Goal: Task Accomplishment & Management: Complete application form

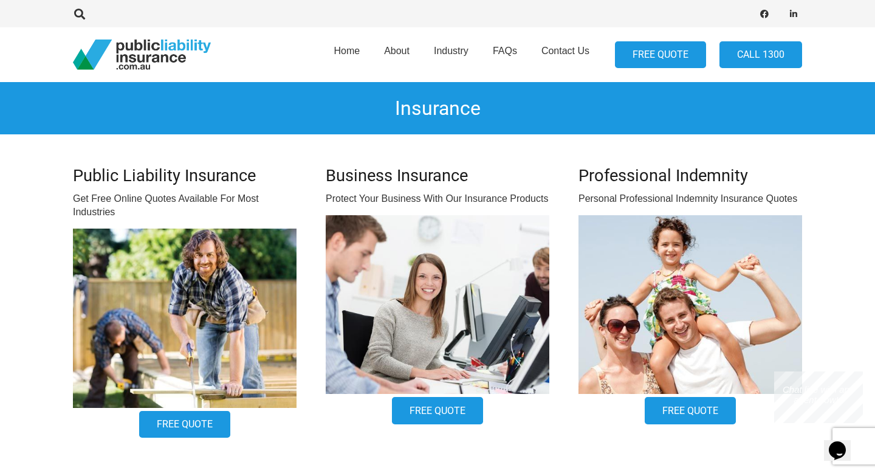
click at [683, 57] on link "FREE QUOTE" at bounding box center [660, 54] width 91 height 27
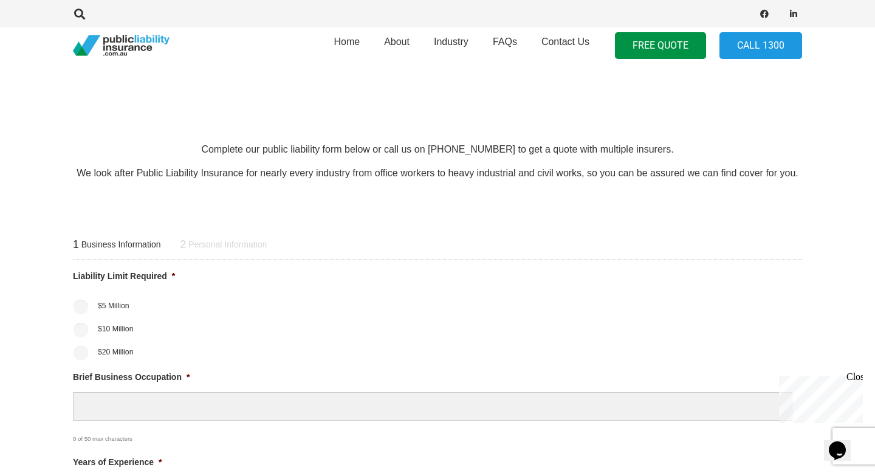
scroll to position [318, 0]
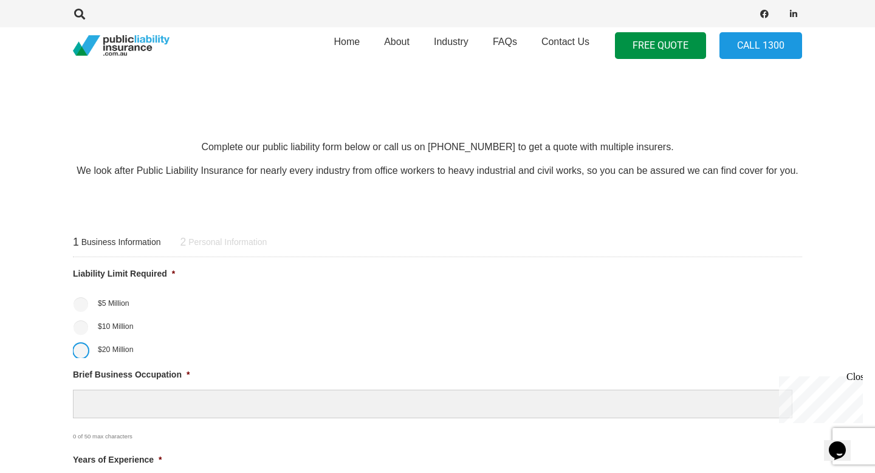
click at [85, 352] on input "$20 Million" at bounding box center [81, 350] width 15 height 15
radio input "true"
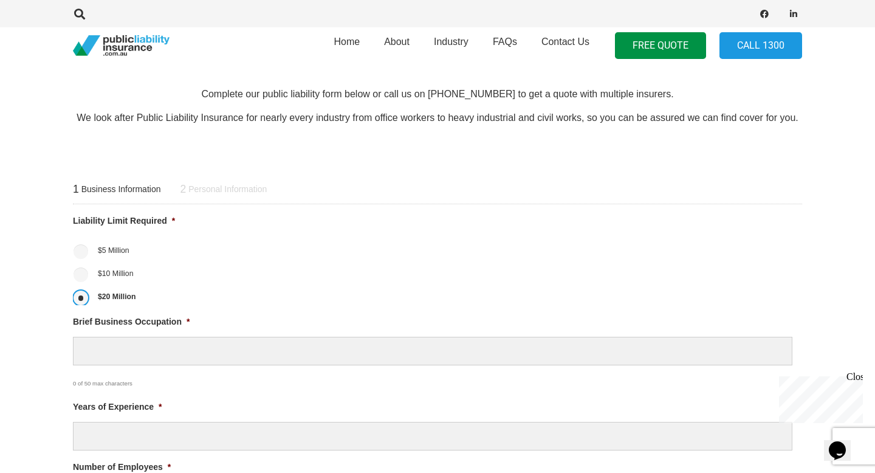
scroll to position [394, 0]
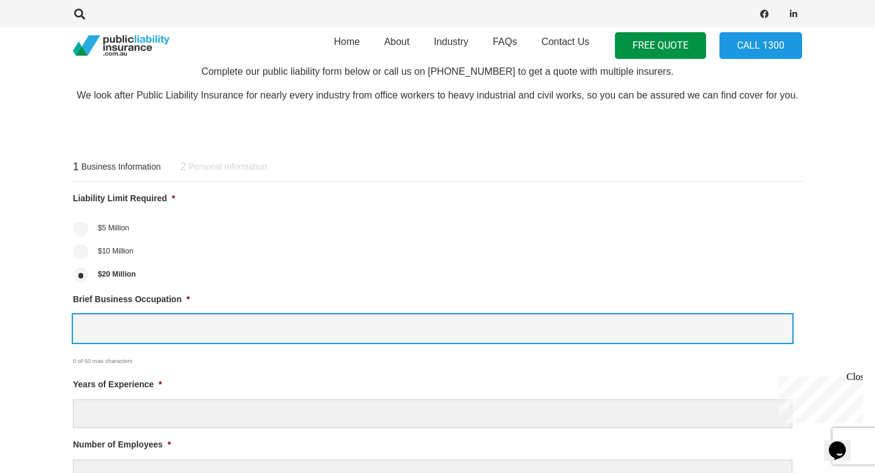
click at [129, 333] on input "Brief Business Occupation *" at bounding box center [432, 328] width 719 height 29
type input "Personal Training"
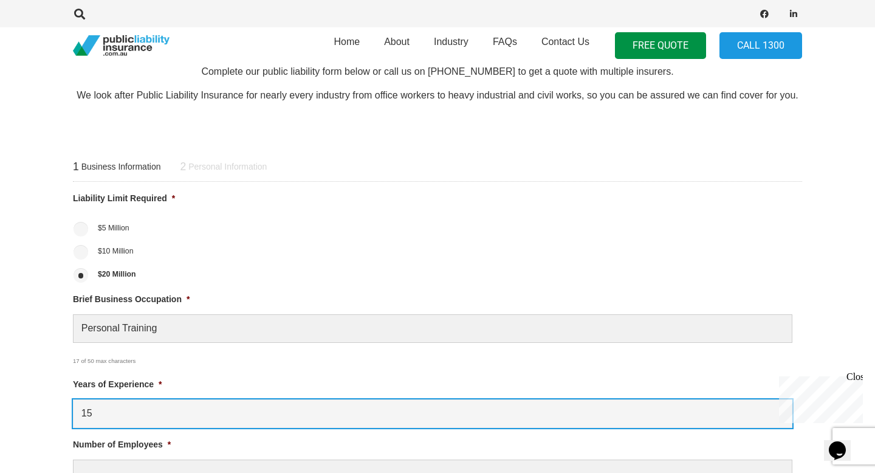
type input "15"
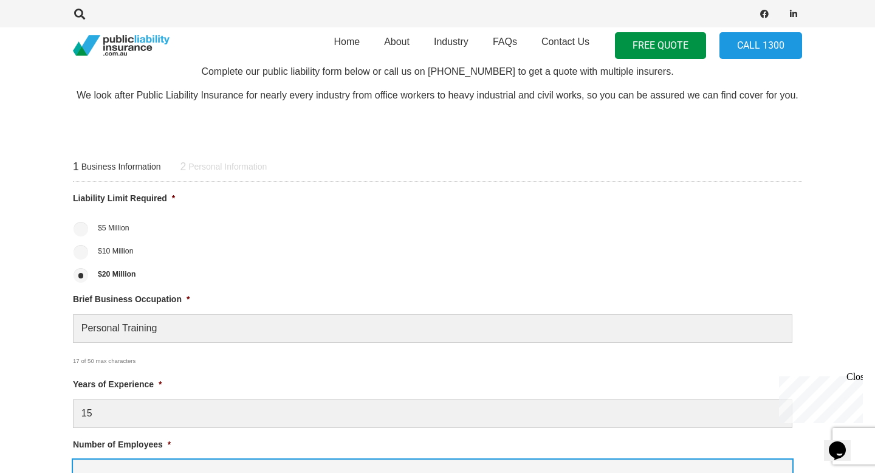
scroll to position [409, 0]
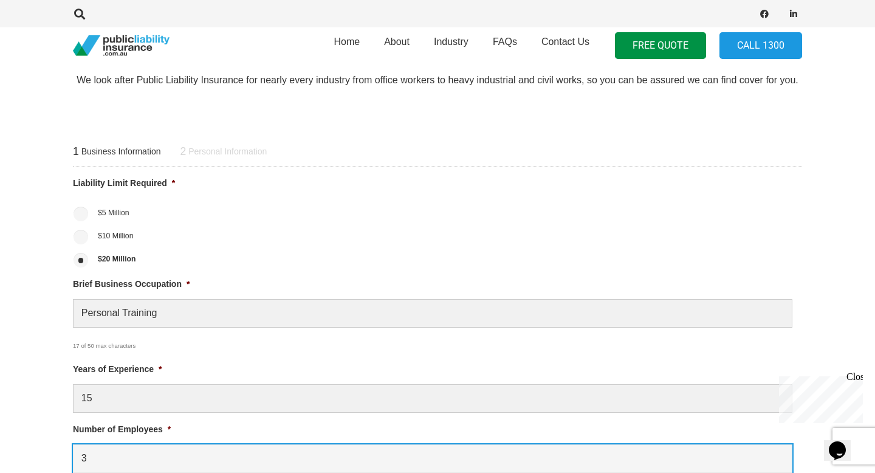
type input "3"
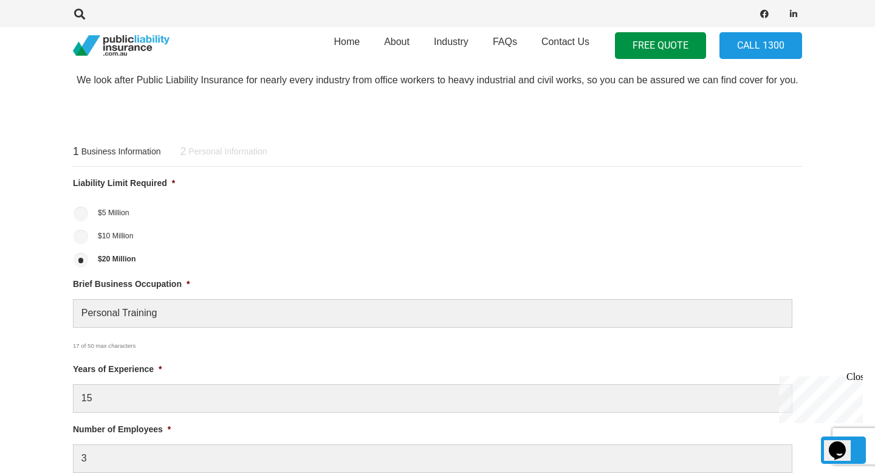
scroll to position [691, 0]
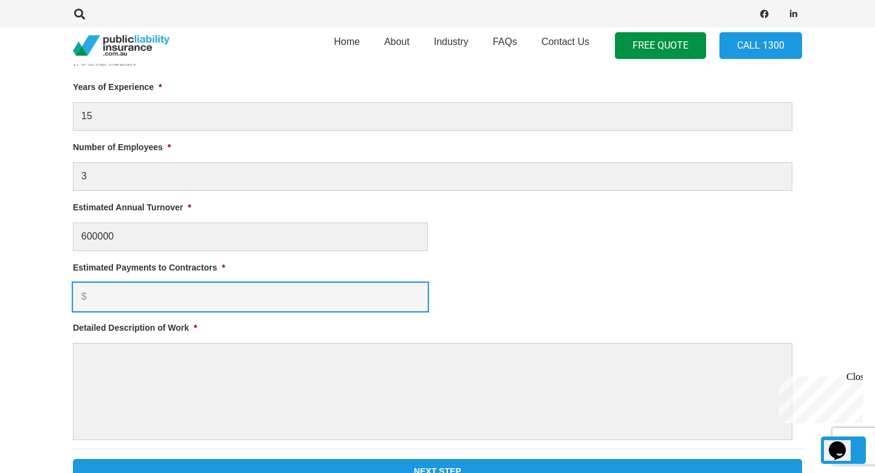
type input "$ 600,000.00"
type input "0"
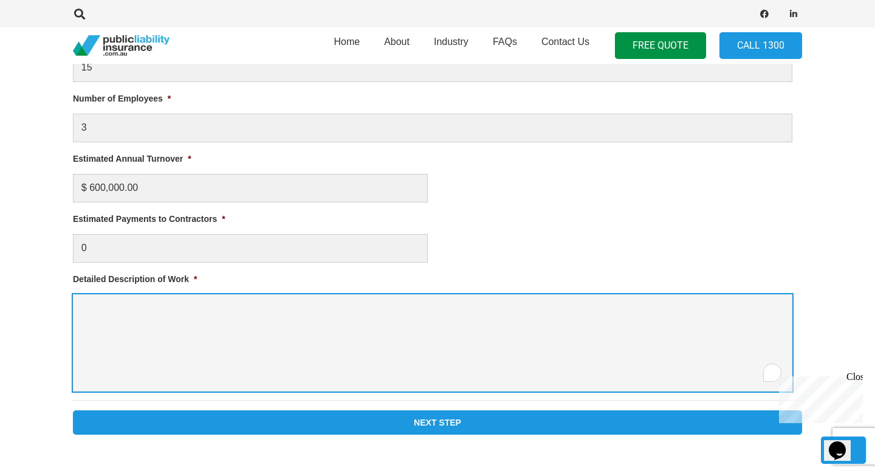
scroll to position [751, 0]
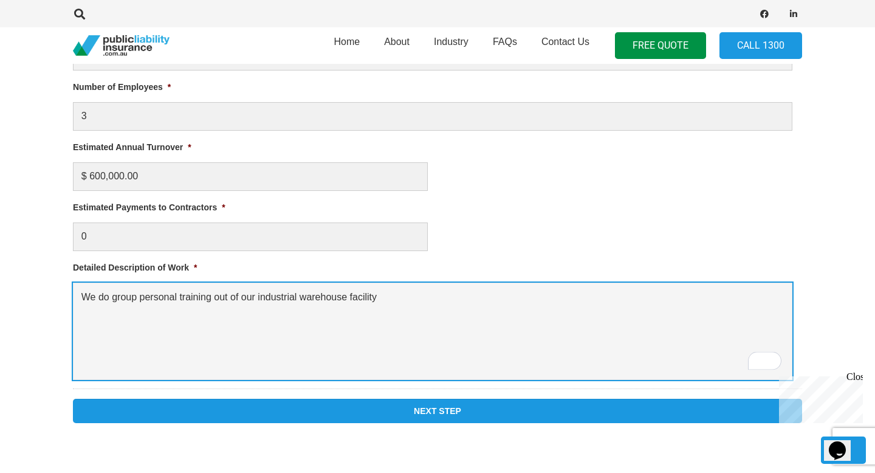
type textarea "We do group personal training out of our industrial warehouse facility"
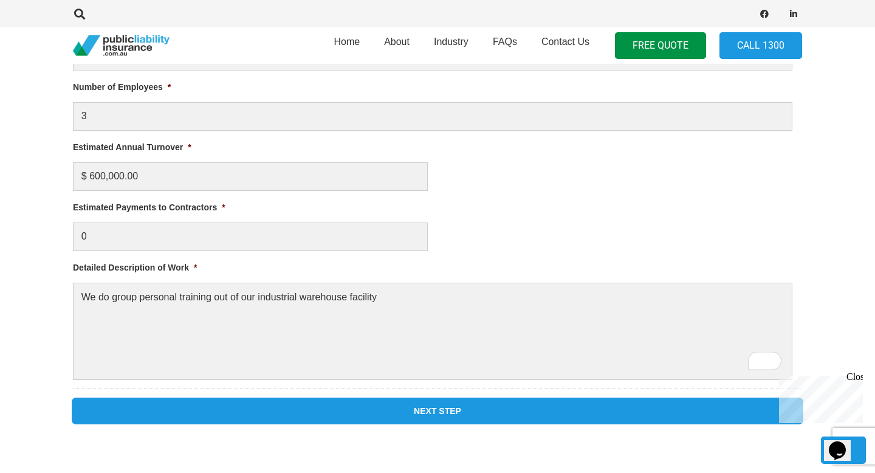
drag, startPoint x: 406, startPoint y: 411, endPoint x: 391, endPoint y: 404, distance: 17.2
click at [406, 411] on input "Next Step" at bounding box center [437, 411] width 729 height 24
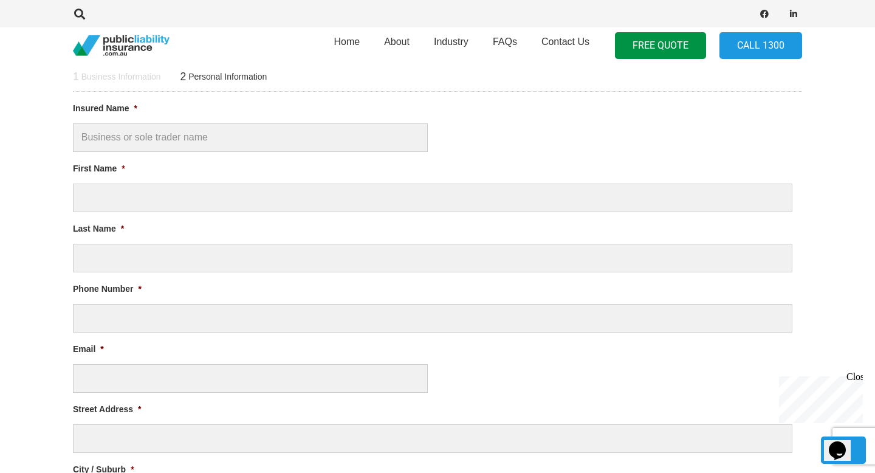
scroll to position [0, 0]
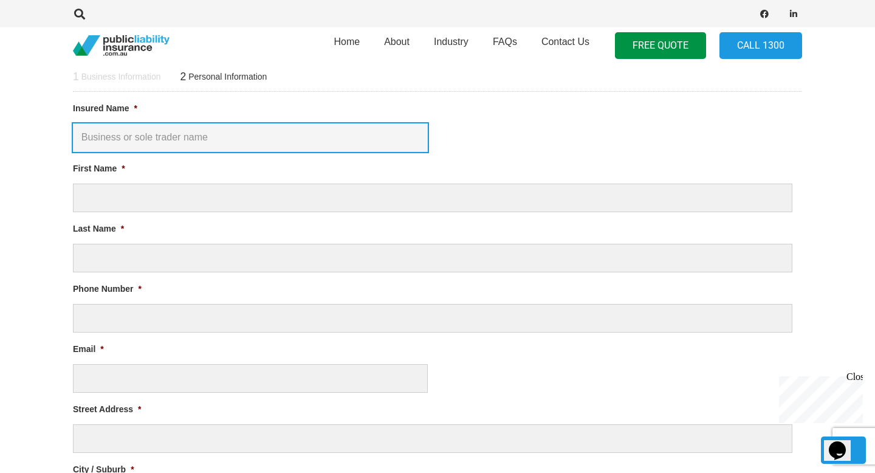
click at [218, 139] on input "Insured Name *" at bounding box center [250, 137] width 355 height 29
type input "[PERSON_NAME] Basics Pty Ltd"
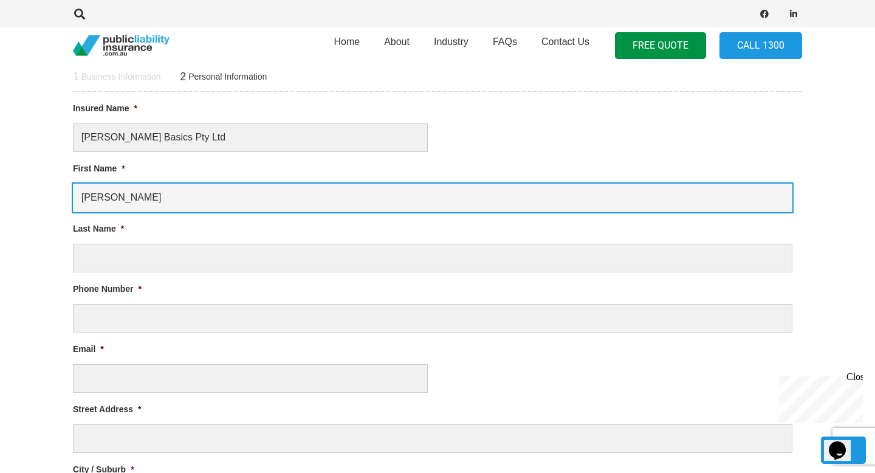
type input "[PERSON_NAME]"
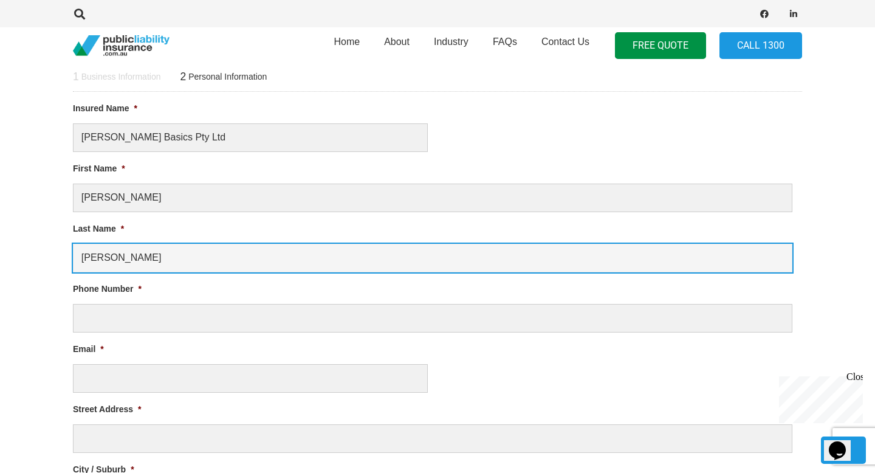
type input "[PERSON_NAME]"
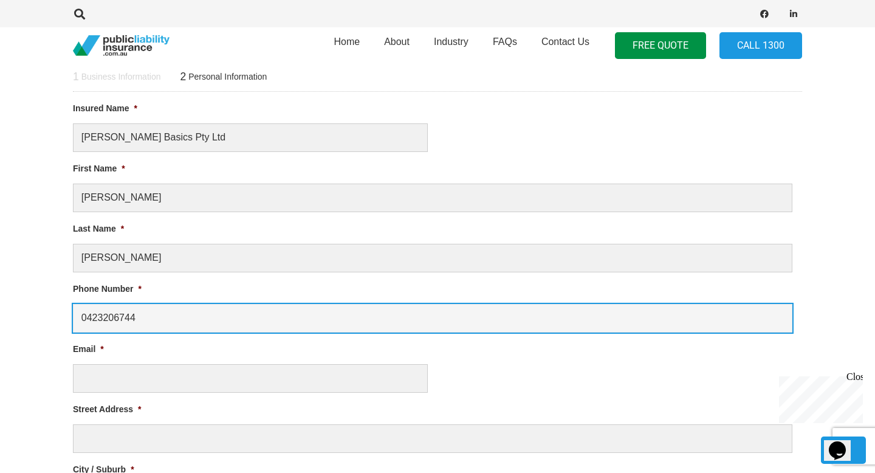
type input "0423206744"
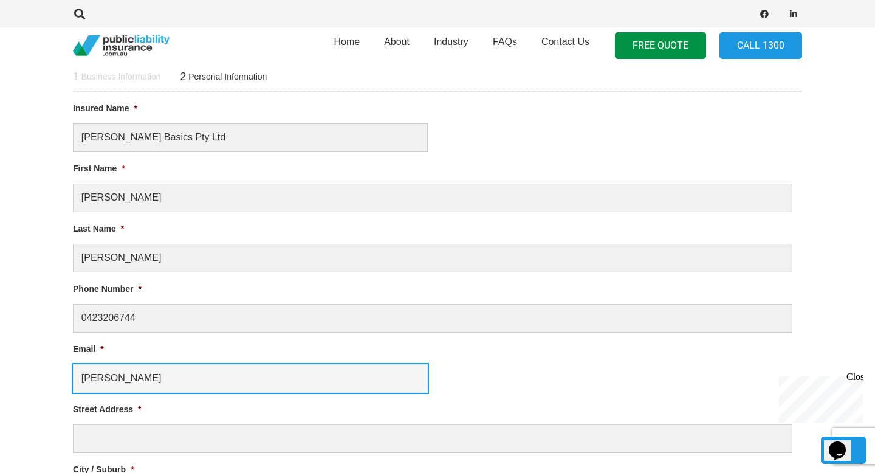
type input "[PERSON_NAME][EMAIL_ADDRESS][DOMAIN_NAME]"
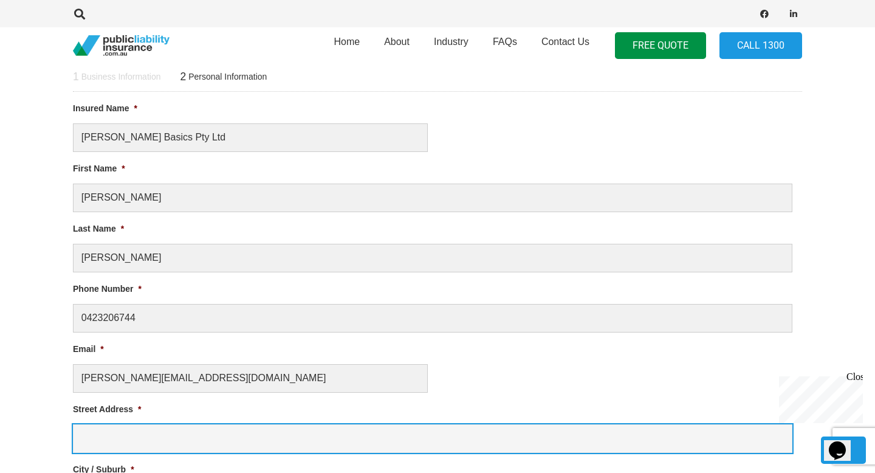
type input "Unit 9/8 Money Close"
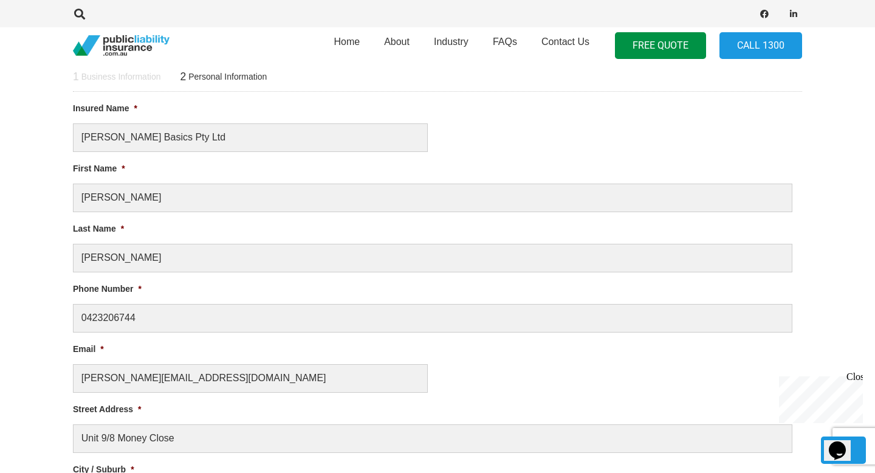
type input "[PERSON_NAME] [PERSON_NAME]"
select select "[GEOGRAPHIC_DATA]"
type input "2155"
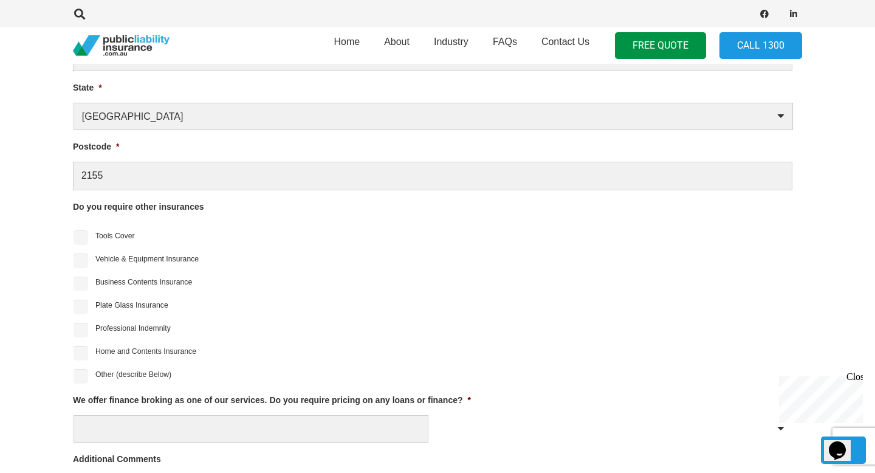
scroll to position [929, 0]
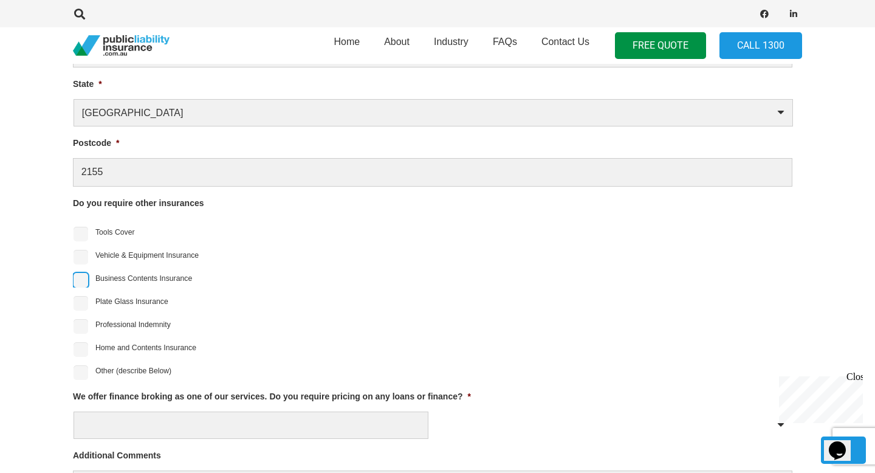
click at [85, 281] on input "Business Contents Insurance" at bounding box center [81, 280] width 15 height 15
checkbox input "true"
click at [79, 324] on input "Professional Indemnity" at bounding box center [81, 326] width 15 height 15
checkbox input "true"
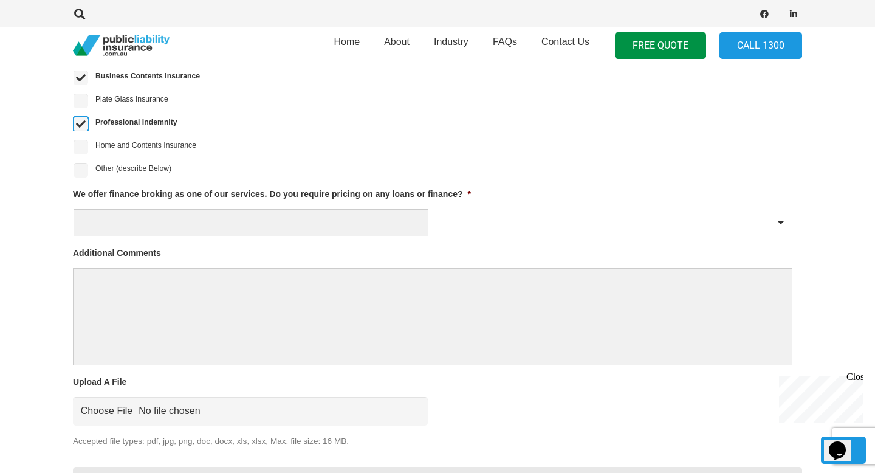
scroll to position [1136, 0]
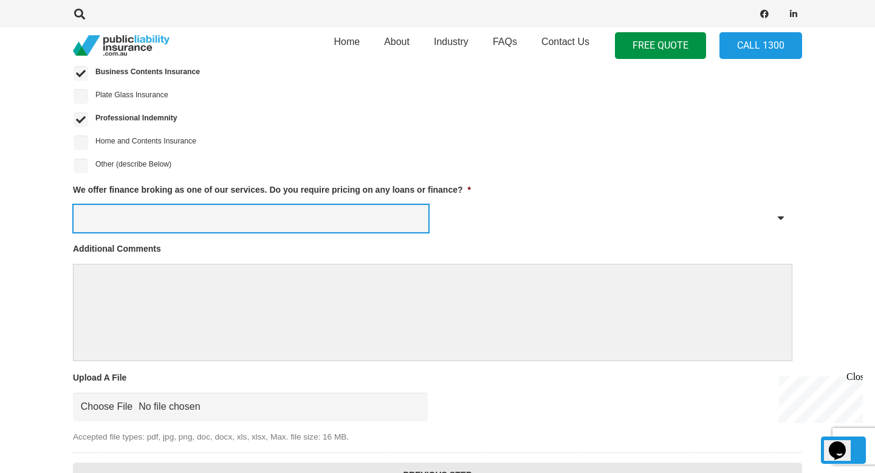
click at [175, 225] on select "Yes No" at bounding box center [251, 218] width 355 height 27
select select "No"
click at [74, 205] on select "Yes No" at bounding box center [251, 218] width 355 height 27
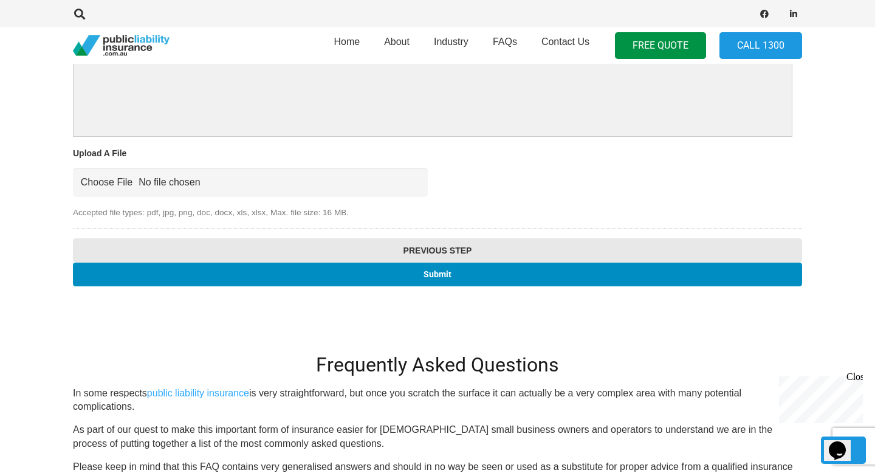
scroll to position [1360, 0]
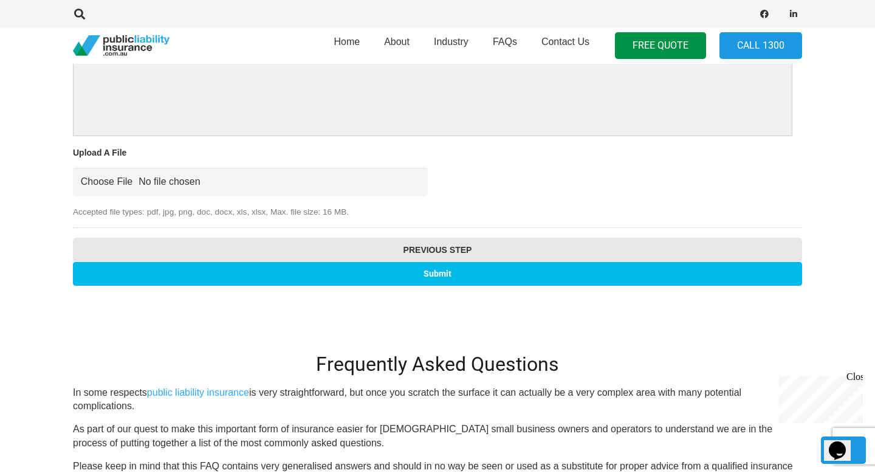
click at [444, 276] on input "Submit" at bounding box center [437, 274] width 729 height 24
click at [434, 275] on input "Submit" at bounding box center [437, 274] width 729 height 24
